Goal: Task Accomplishment & Management: Manage account settings

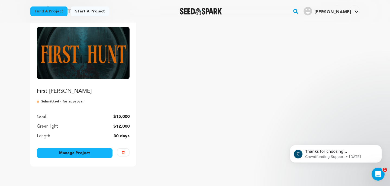
scroll to position [58, 0]
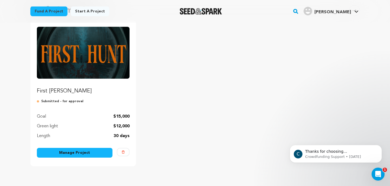
click at [81, 151] on link "Manage Project" at bounding box center [75, 153] width 76 height 10
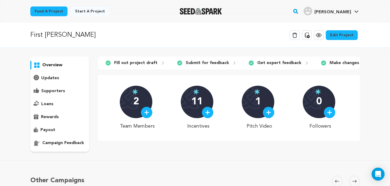
click at [70, 142] on p "campaign feedback" at bounding box center [63, 143] width 42 height 6
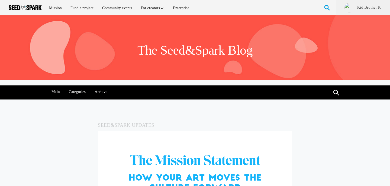
scroll to position [121, 0]
